Goal: Ask a question

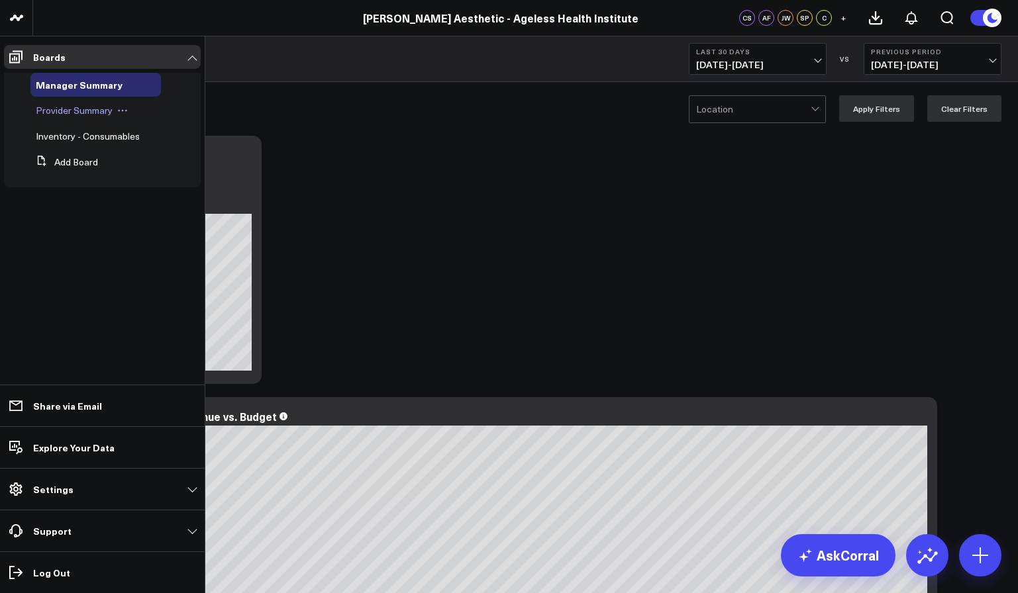
click at [92, 118] on div "Provider Summary" at bounding box center [95, 111] width 130 height 24
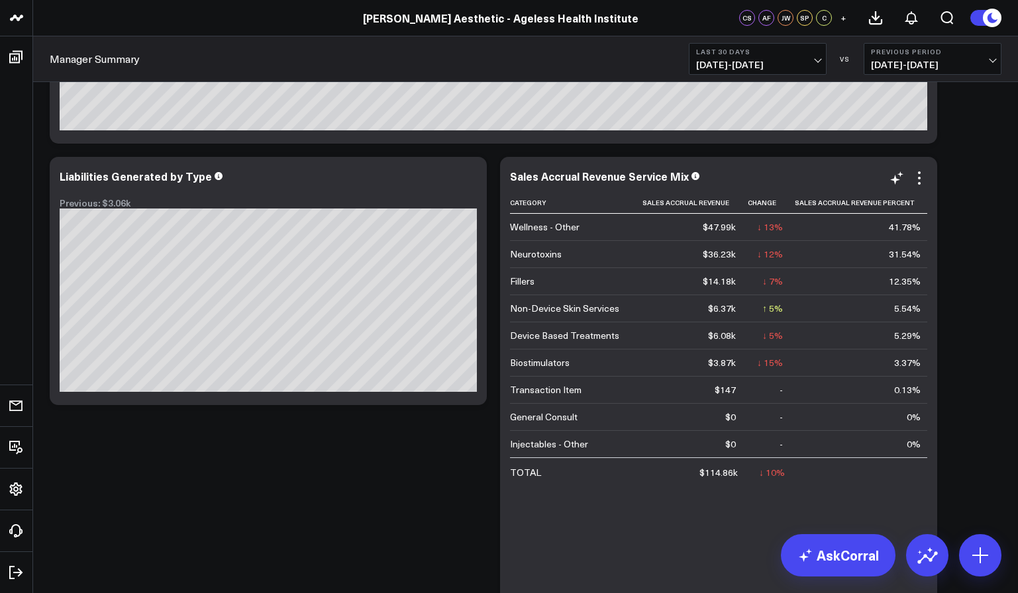
scroll to position [503, 0]
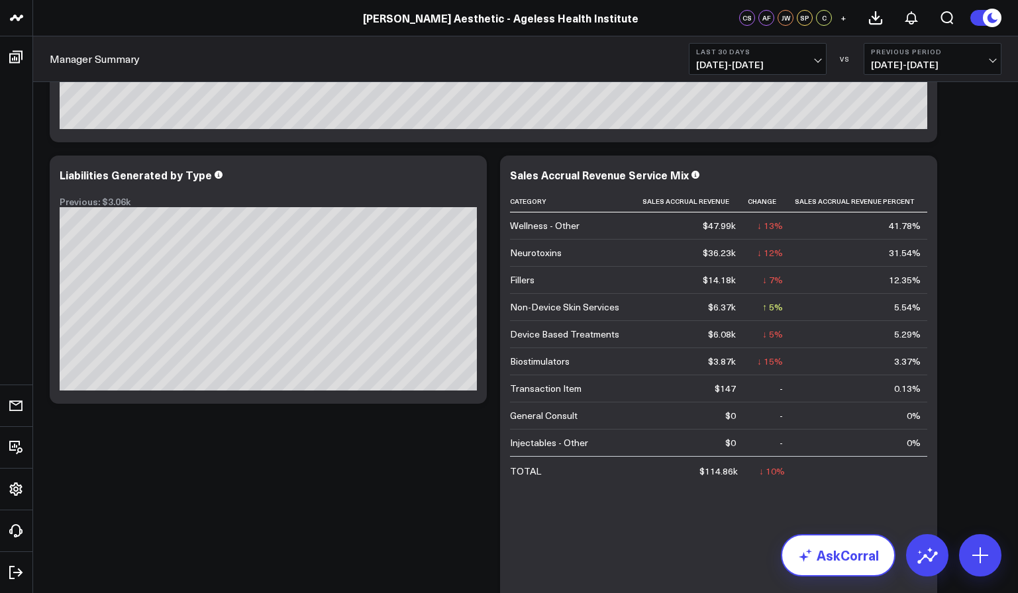
click at [840, 548] on link "AskCorral" at bounding box center [838, 555] width 115 height 42
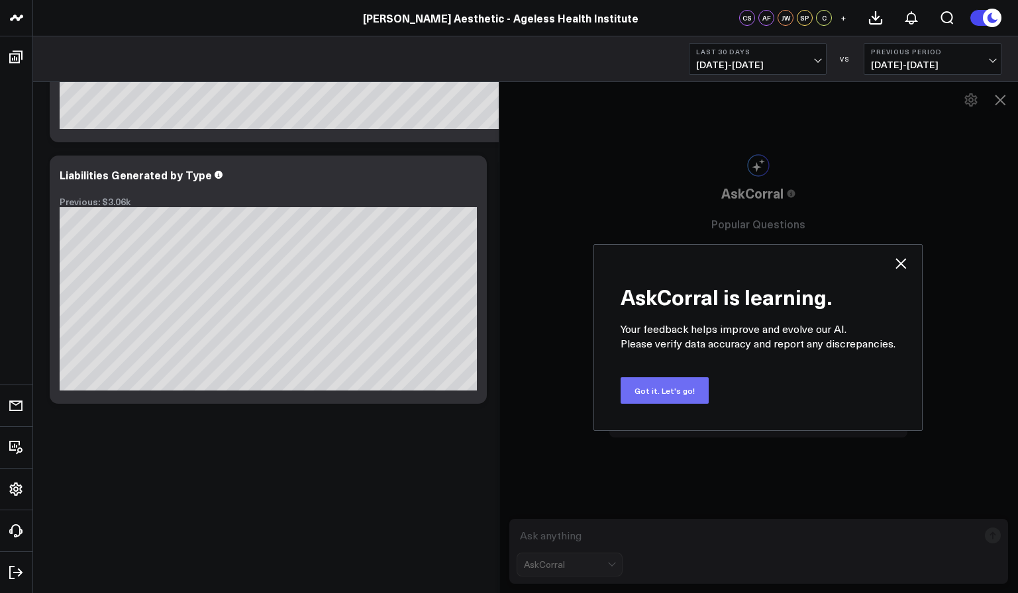
click at [659, 391] on button "Got it. Let's go!" at bounding box center [664, 390] width 88 height 26
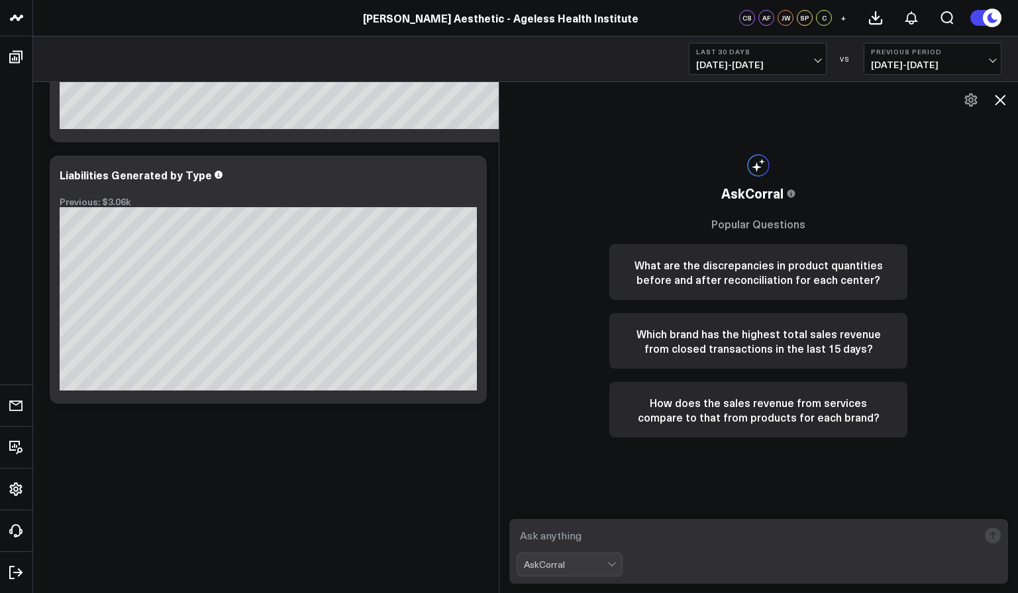
click at [612, 541] on textarea at bounding box center [747, 536] width 462 height 24
type textarea "q"
type textarea "What has our percentage of skincare sales been for the last year?"
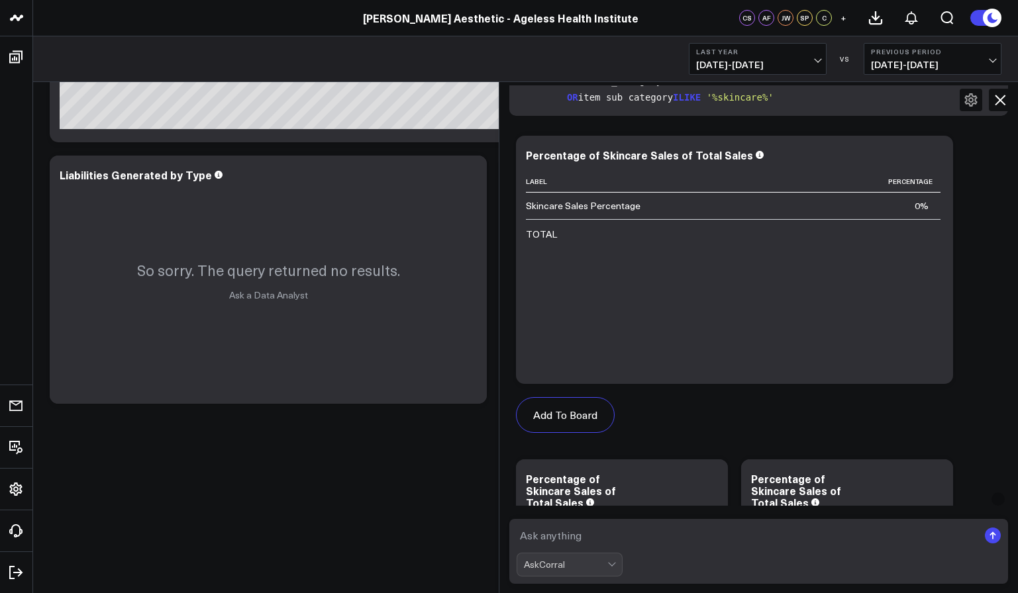
scroll to position [454, 0]
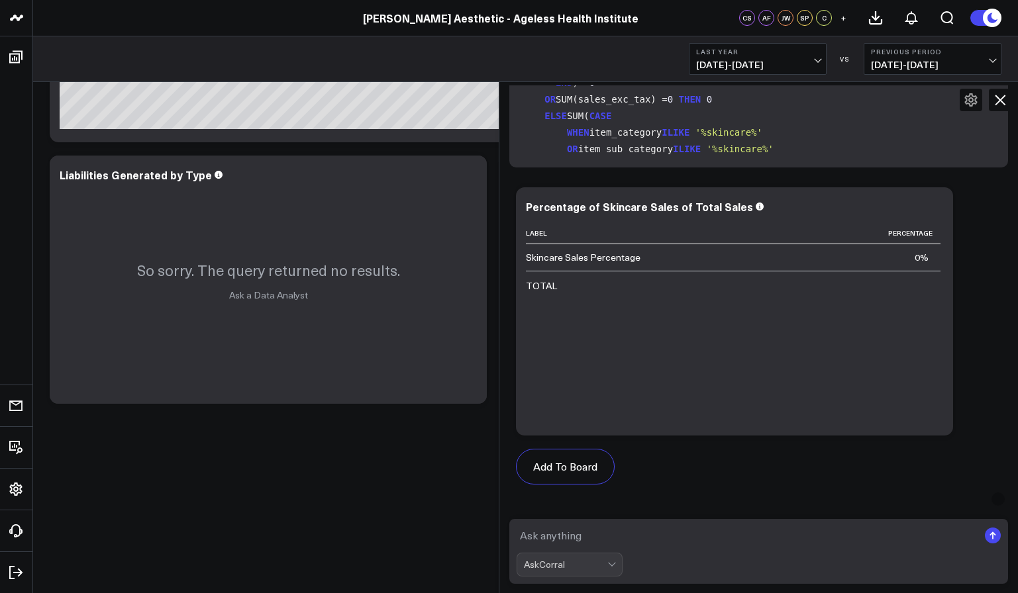
click at [1003, 102] on icon at bounding box center [1000, 100] width 16 height 16
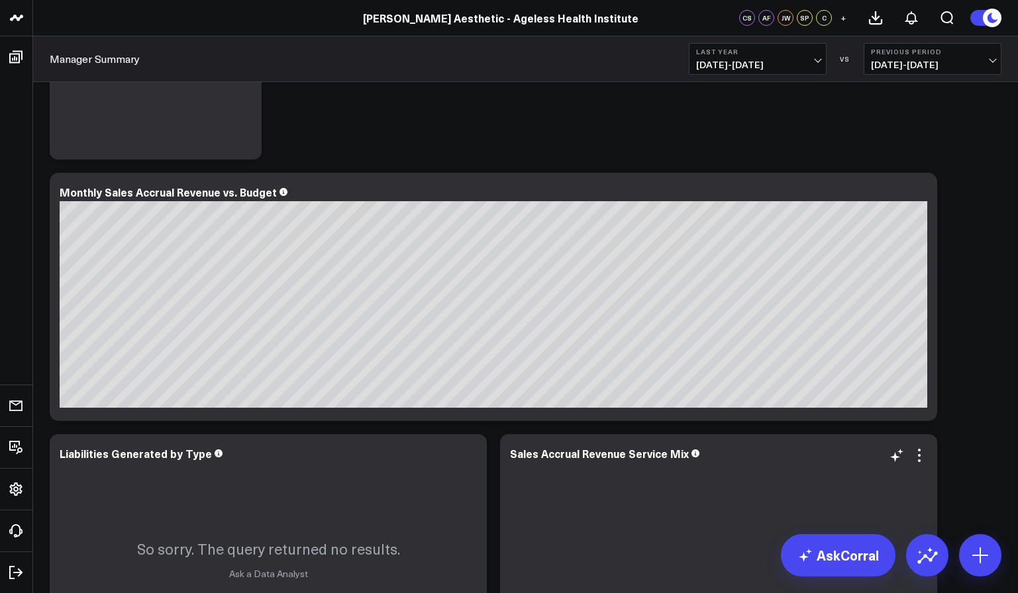
scroll to position [0, 0]
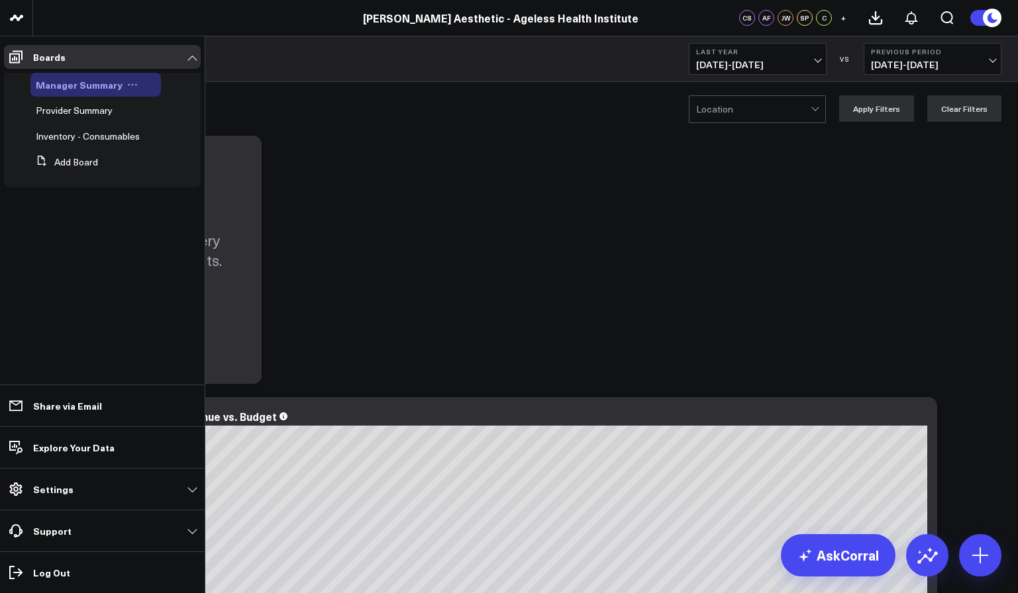
click at [66, 84] on span "Manager Summary" at bounding box center [79, 84] width 87 height 13
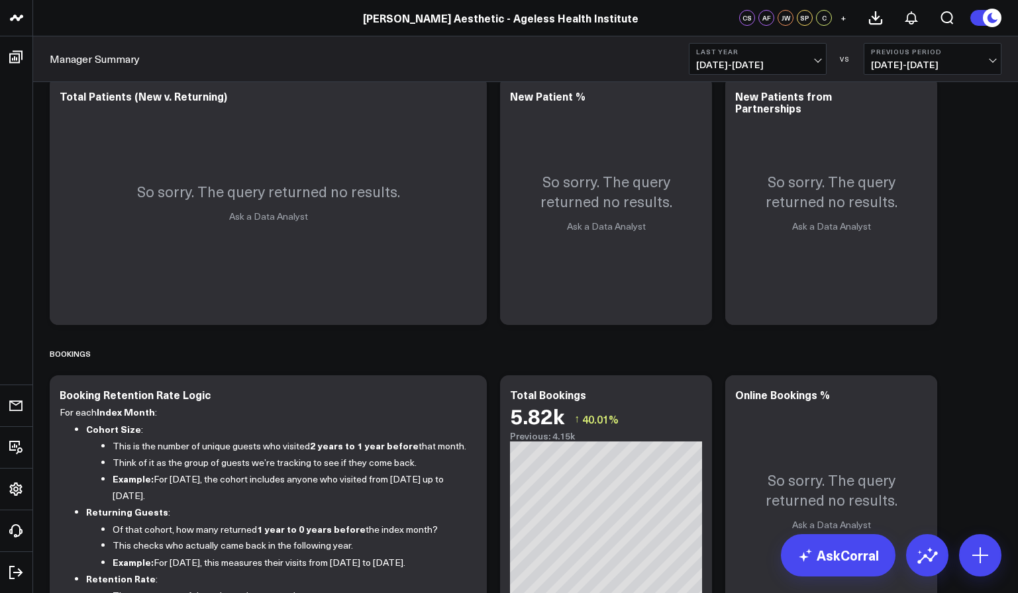
scroll to position [1144, 0]
